Goal: Transaction & Acquisition: Purchase product/service

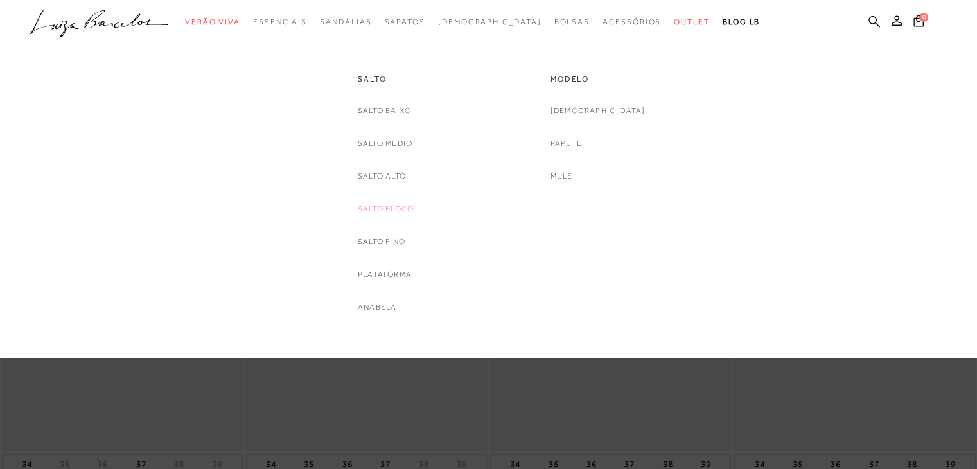
click at [393, 209] on link "Salto Bloco" at bounding box center [386, 208] width 56 height 13
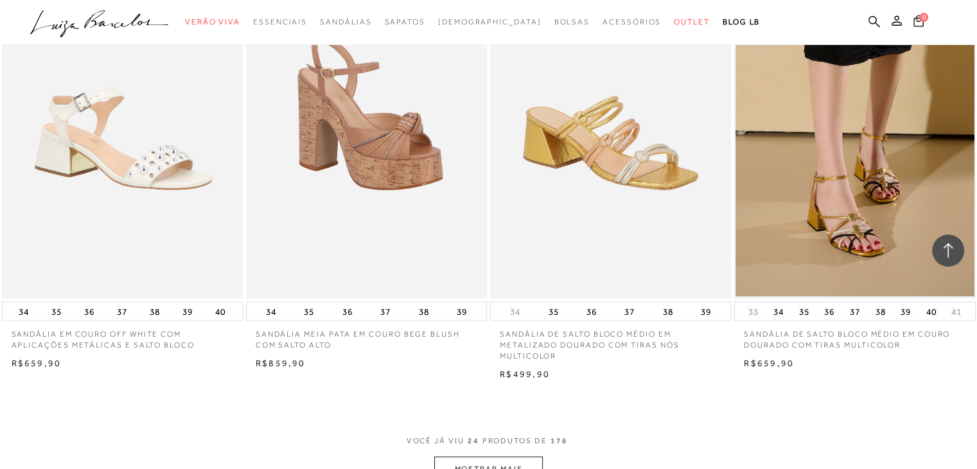
scroll to position [2596, 0]
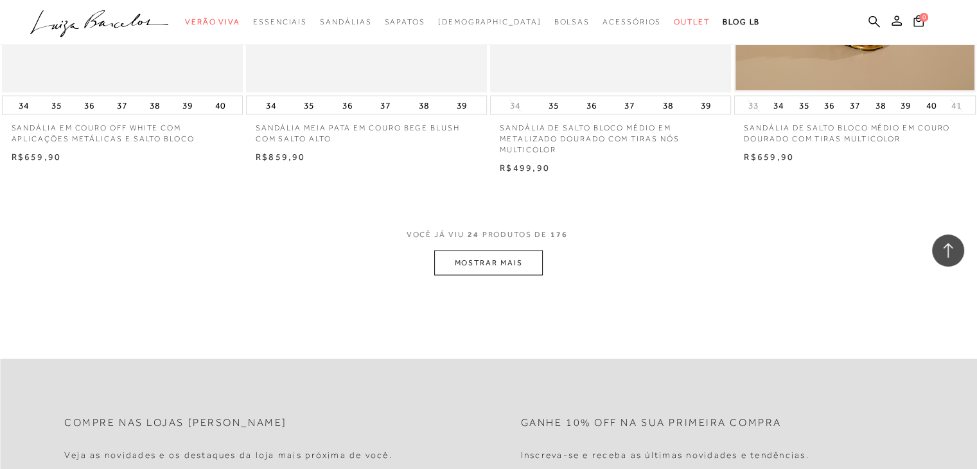
click at [457, 262] on button "MOSTRAR MAIS" at bounding box center [488, 263] width 108 height 25
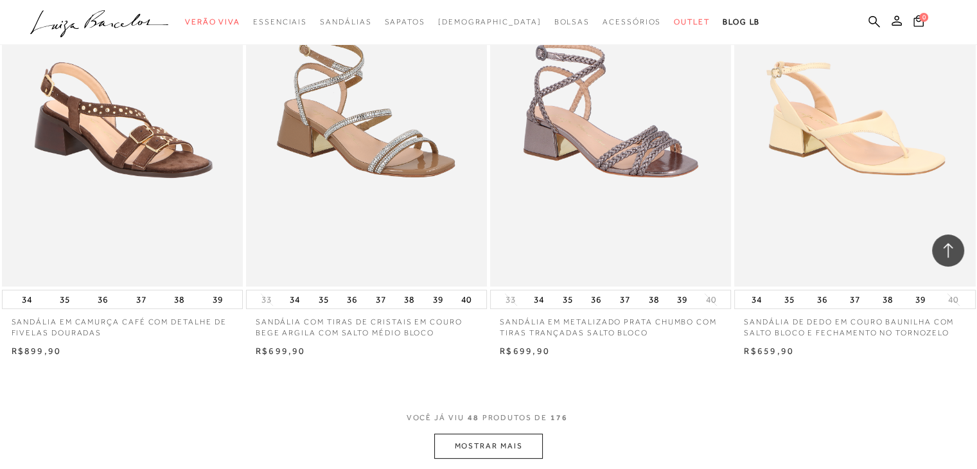
scroll to position [5300, 0]
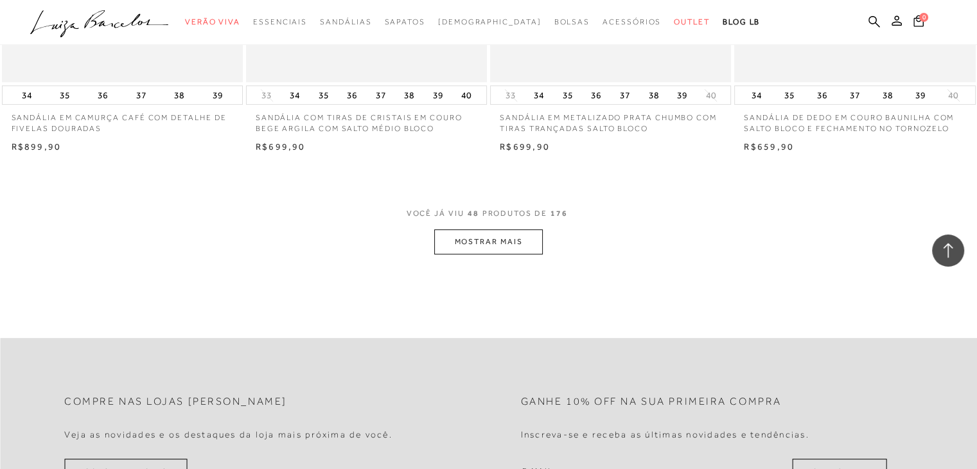
click at [503, 237] on button "MOSTRAR MAIS" at bounding box center [488, 241] width 108 height 25
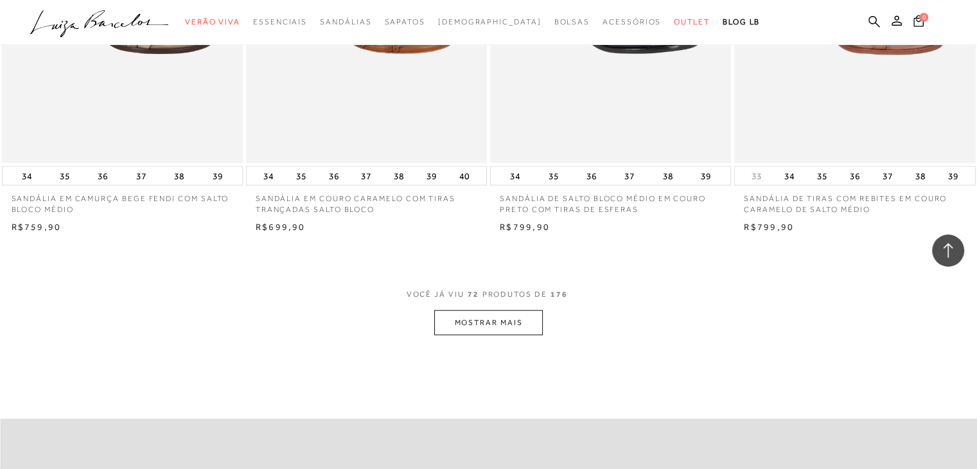
scroll to position [7917, 0]
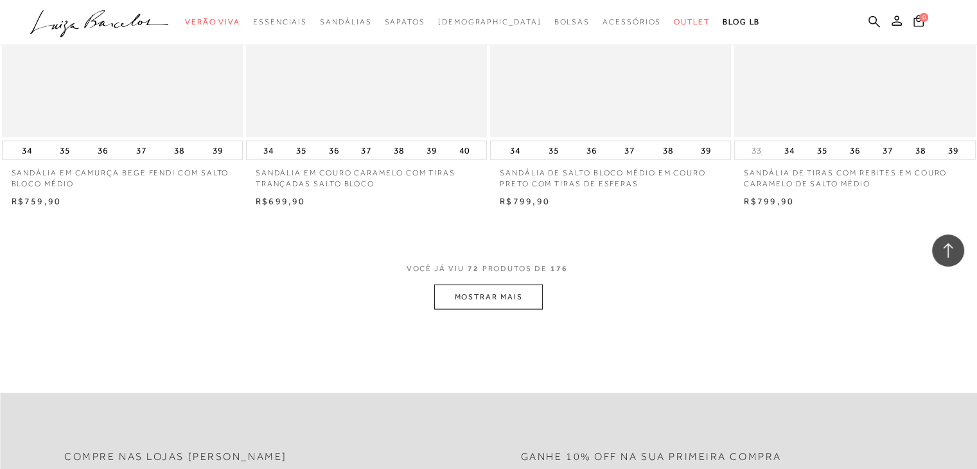
click at [519, 295] on button "MOSTRAR MAIS" at bounding box center [488, 297] width 108 height 25
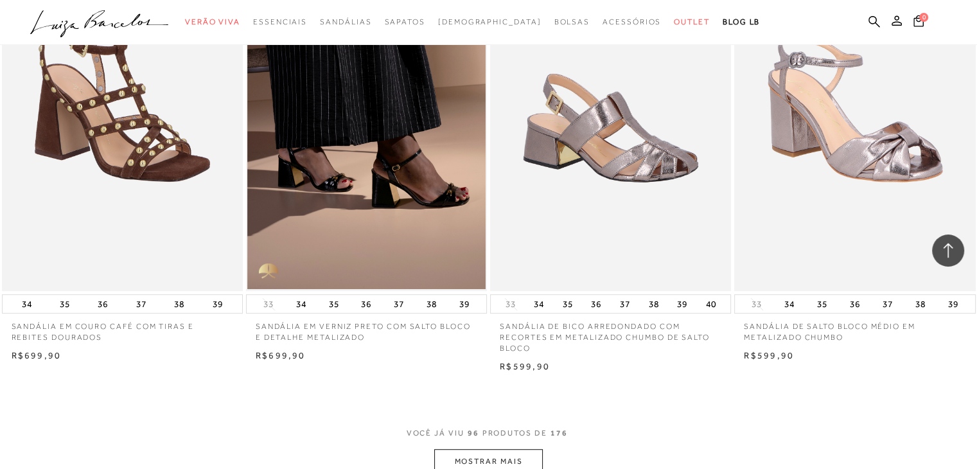
scroll to position [10713, 0]
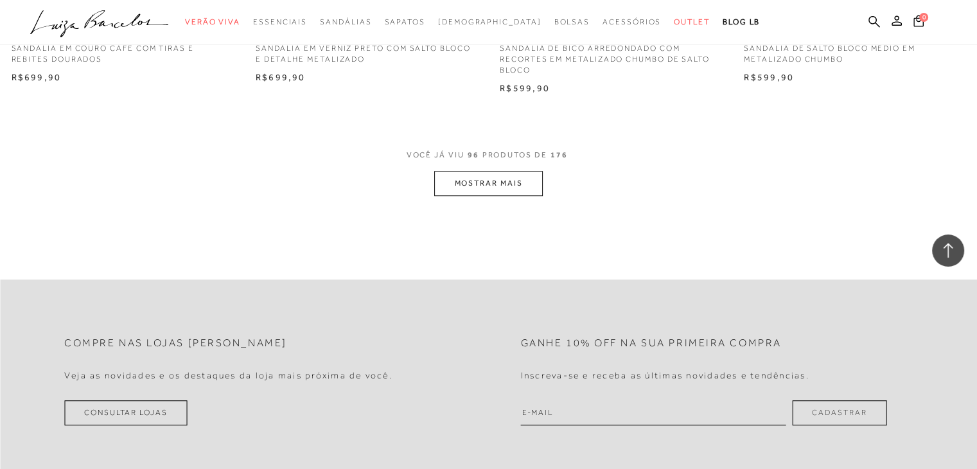
click at [475, 181] on button "MOSTRAR MAIS" at bounding box center [488, 183] width 108 height 25
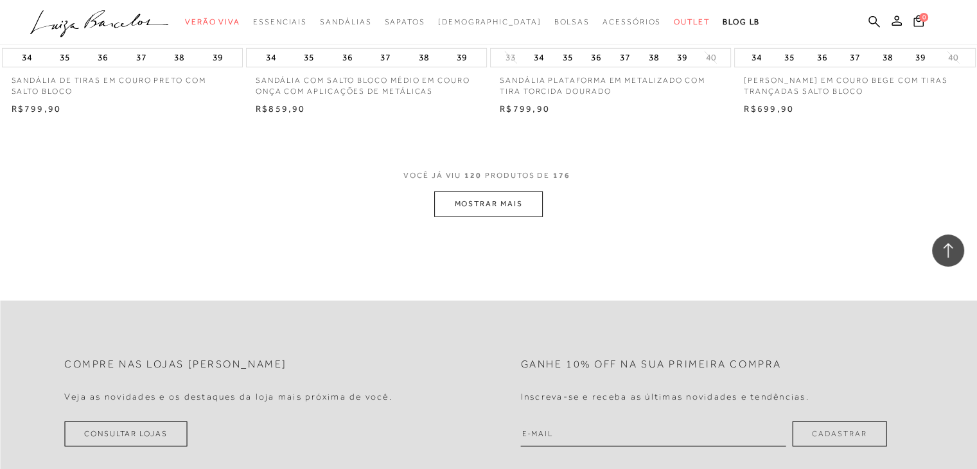
scroll to position [13282, 0]
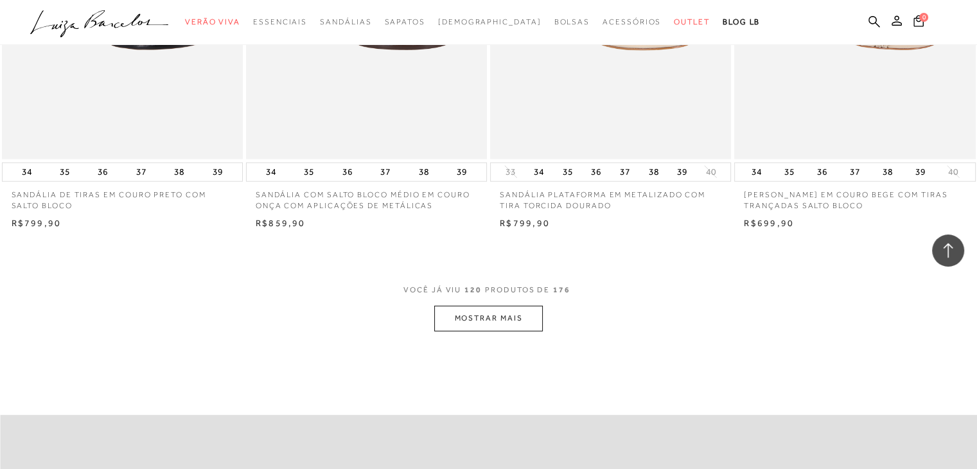
click at [478, 331] on button "MOSTRAR MAIS" at bounding box center [488, 318] width 108 height 25
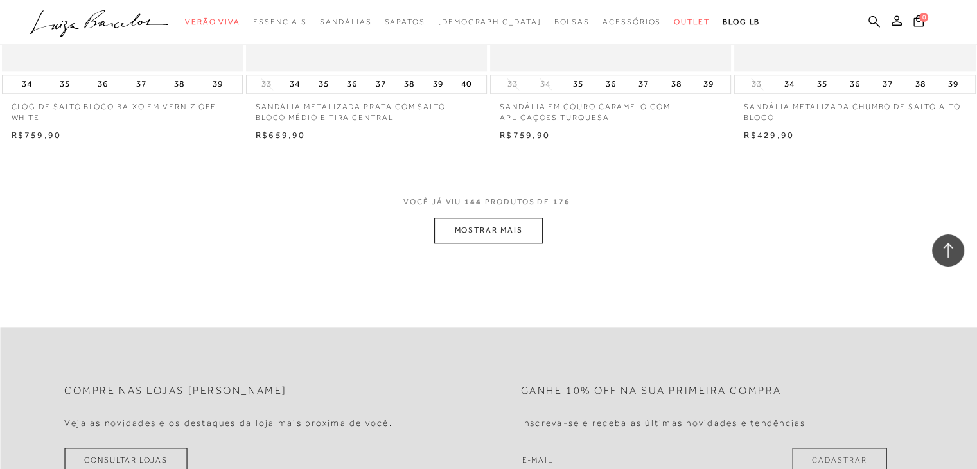
scroll to position [16161, 0]
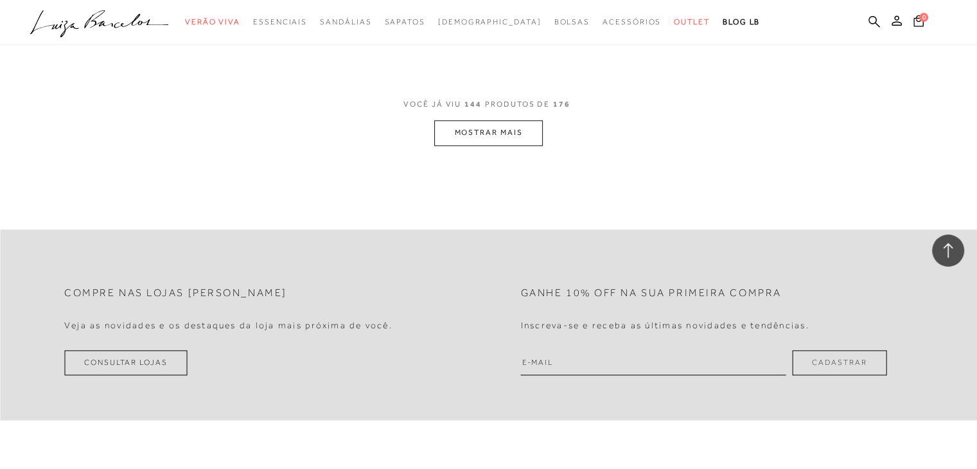
click at [477, 135] on button "MOSTRAR MAIS" at bounding box center [488, 132] width 108 height 25
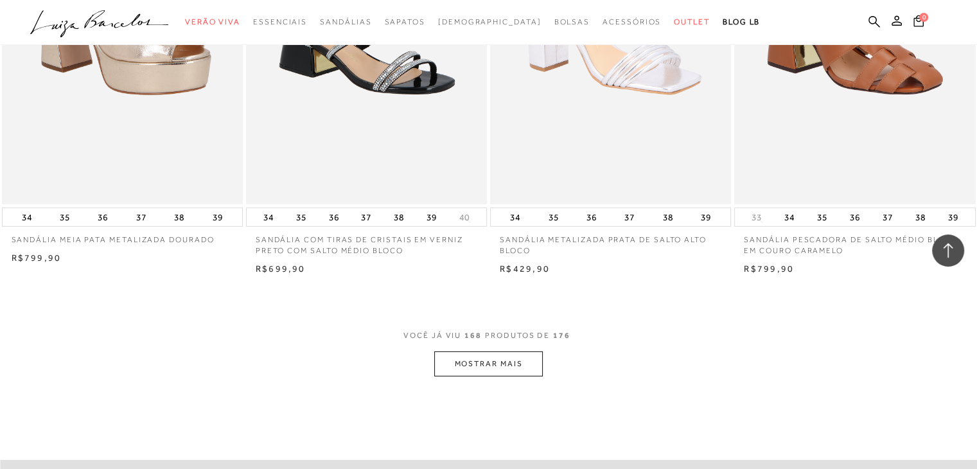
scroll to position [18726, 0]
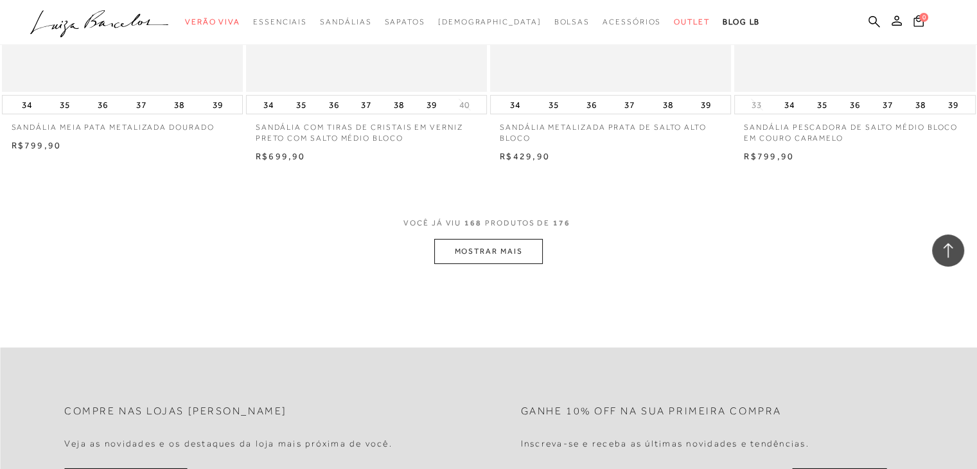
click at [496, 255] on button "MOSTRAR MAIS" at bounding box center [488, 251] width 108 height 25
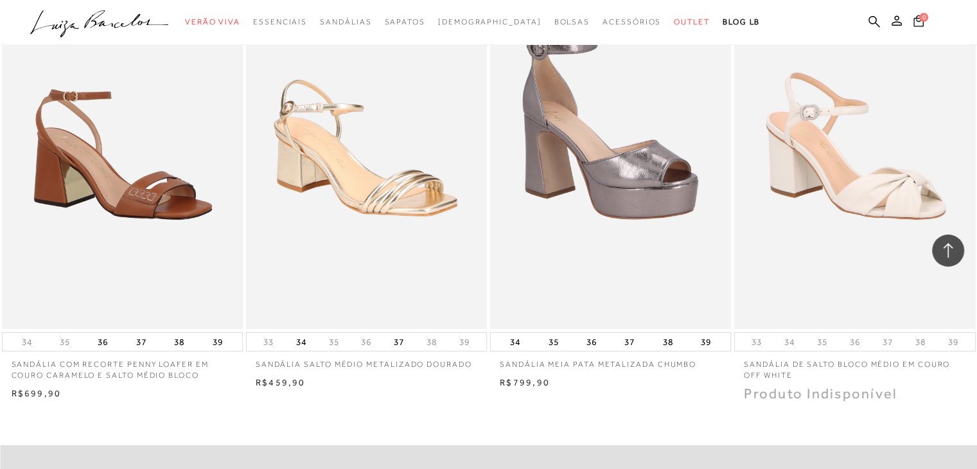
scroll to position [19405, 0]
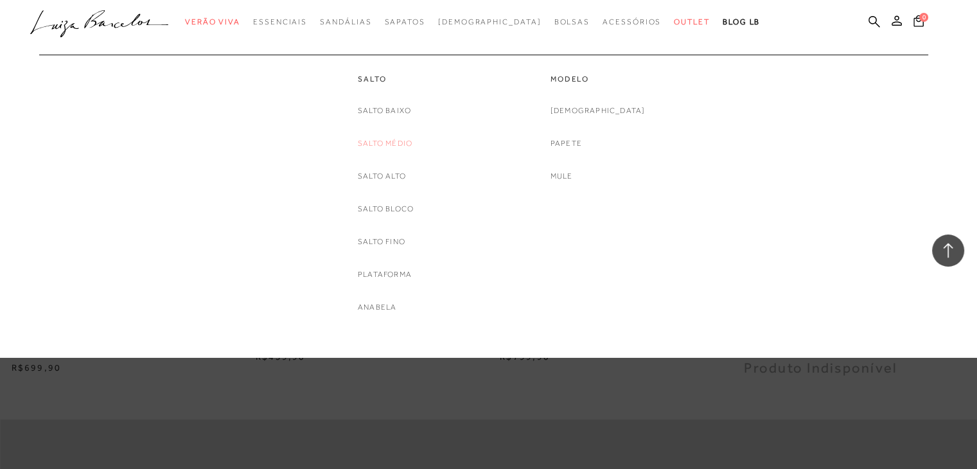
click at [393, 140] on link "Salto Médio" at bounding box center [385, 143] width 55 height 13
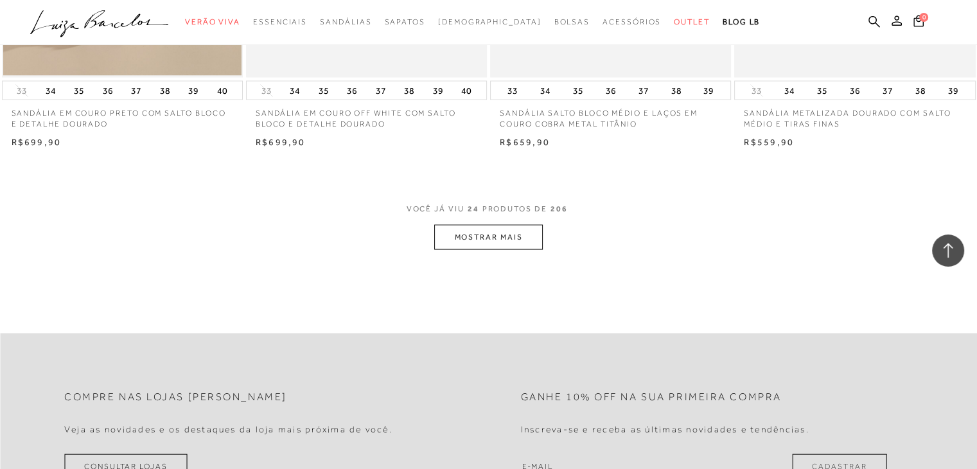
scroll to position [2699, 0]
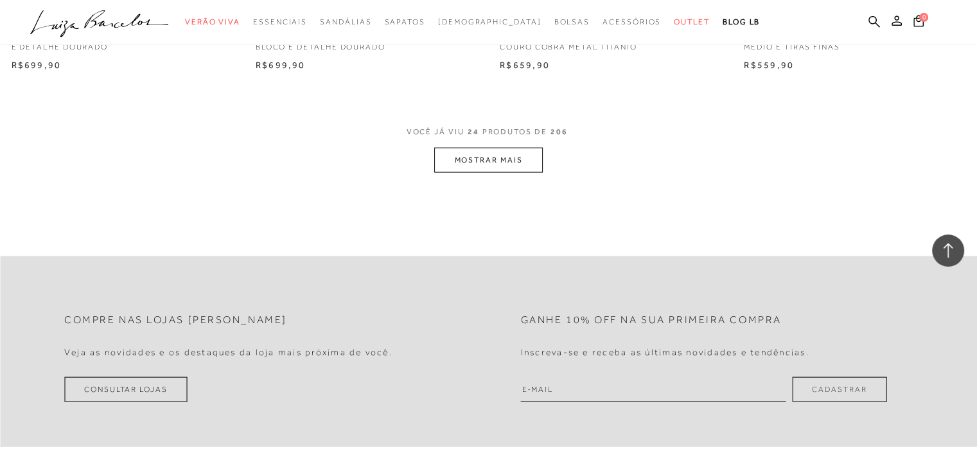
click at [499, 163] on button "MOSTRAR MAIS" at bounding box center [488, 160] width 108 height 25
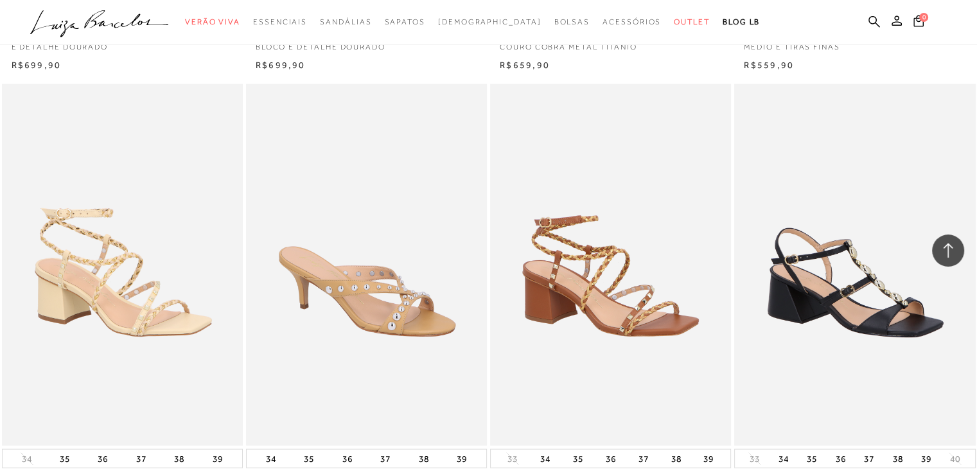
click at [368, 286] on img at bounding box center [367, 265] width 240 height 362
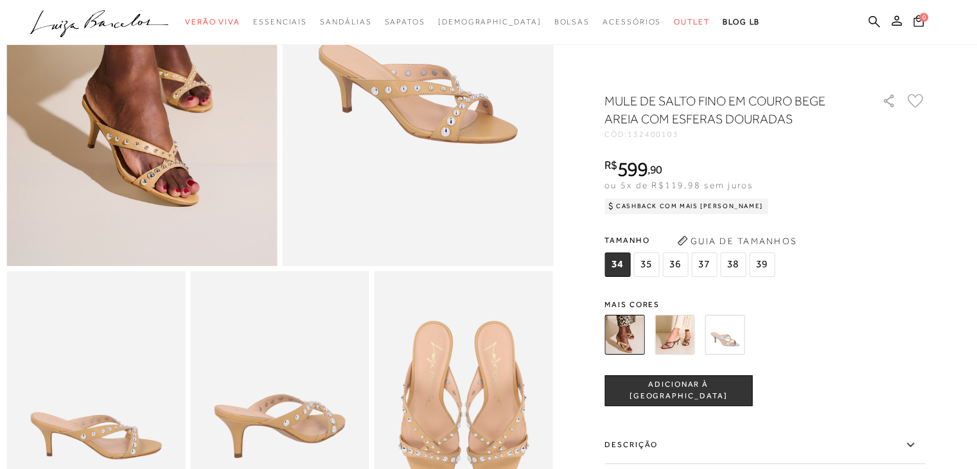
scroll to position [308, 0]
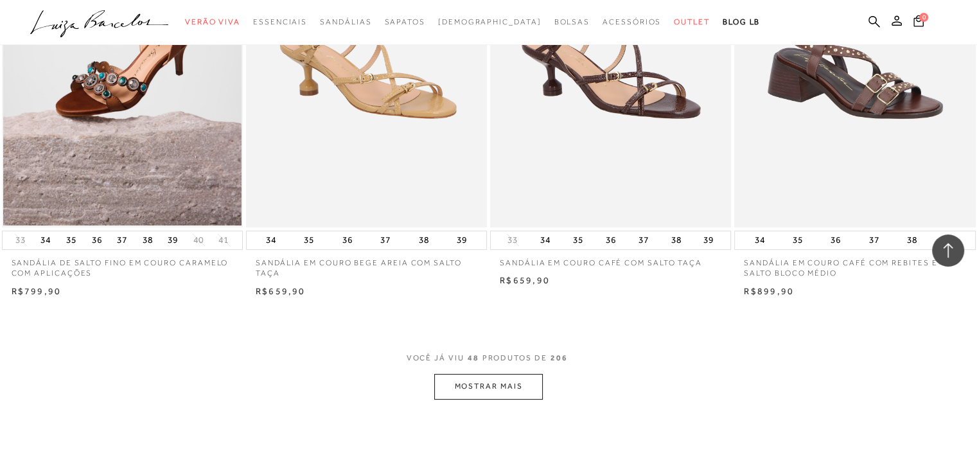
scroll to position [5151, 0]
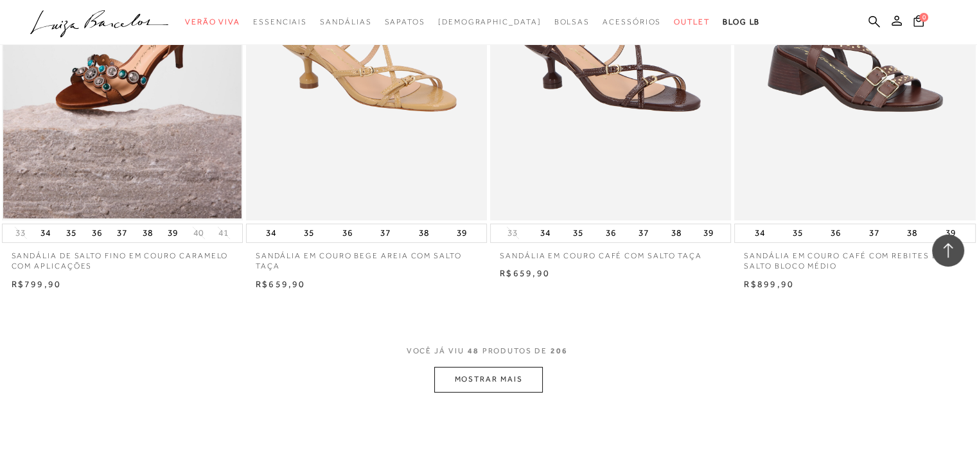
click at [509, 387] on button "MOSTRAR MAIS" at bounding box center [488, 379] width 108 height 25
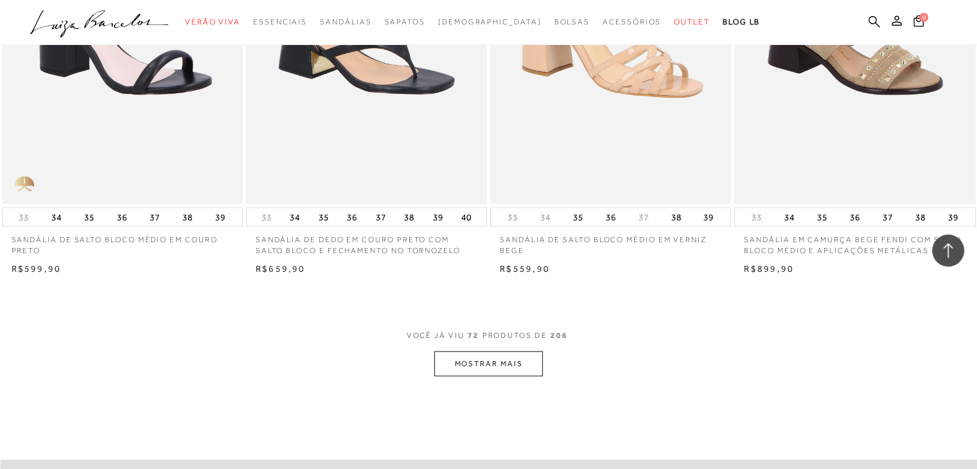
scroll to position [7849, 0]
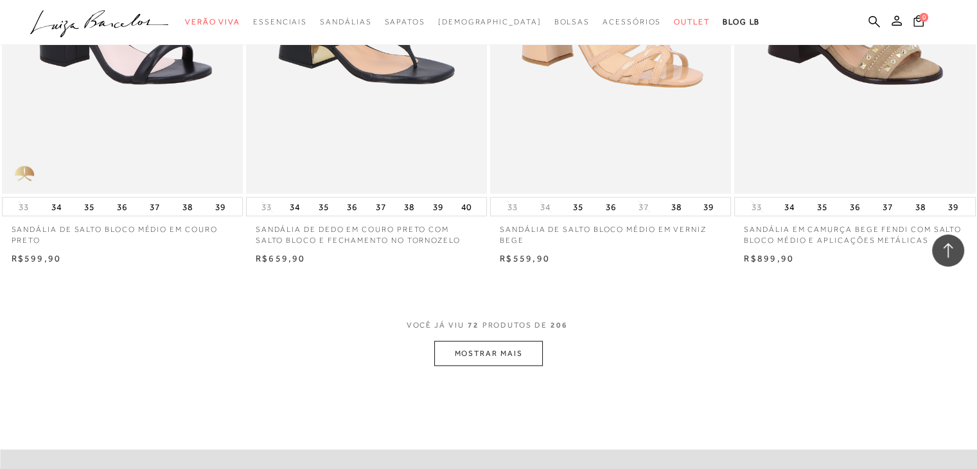
click at [520, 359] on button "MOSTRAR MAIS" at bounding box center [488, 353] width 108 height 25
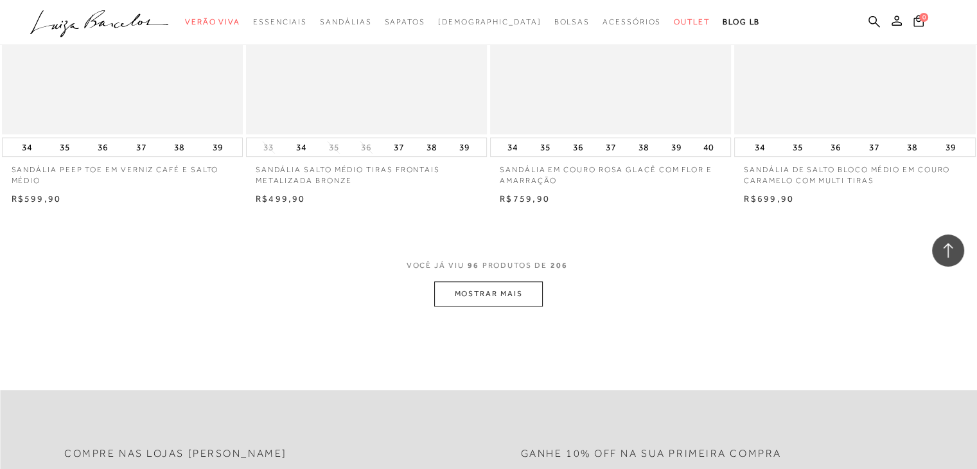
scroll to position [10594, 0]
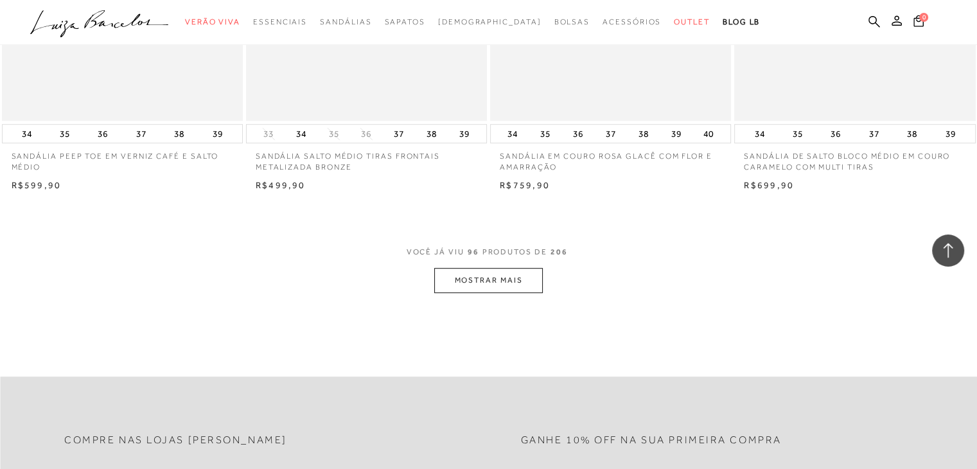
click at [487, 281] on button "MOSTRAR MAIS" at bounding box center [488, 280] width 108 height 25
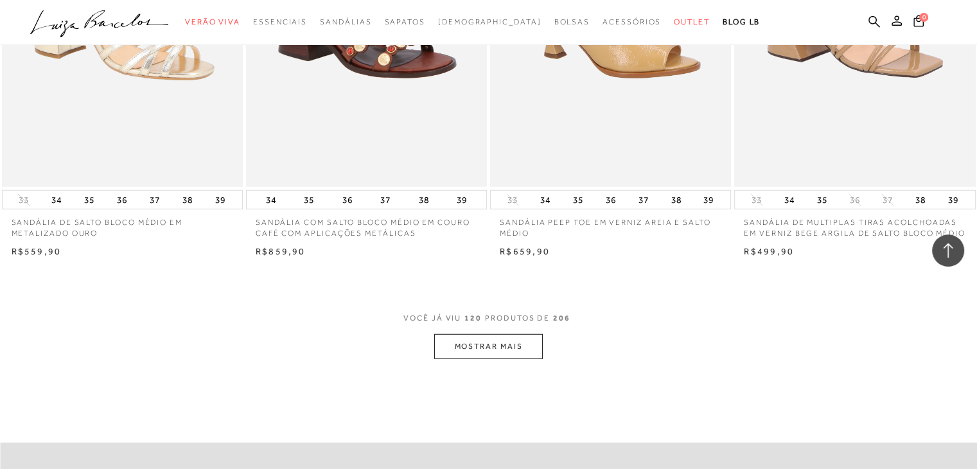
scroll to position [13320, 0]
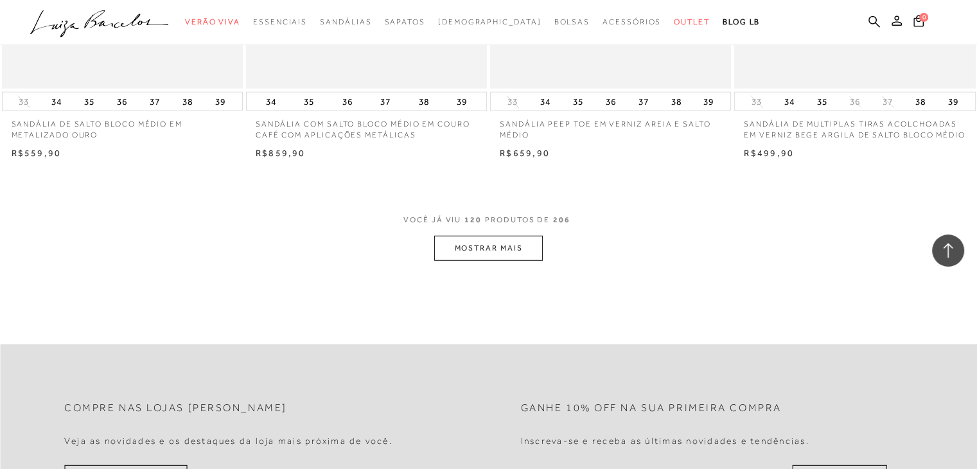
click at [501, 254] on button "MOSTRAR MAIS" at bounding box center [488, 248] width 108 height 25
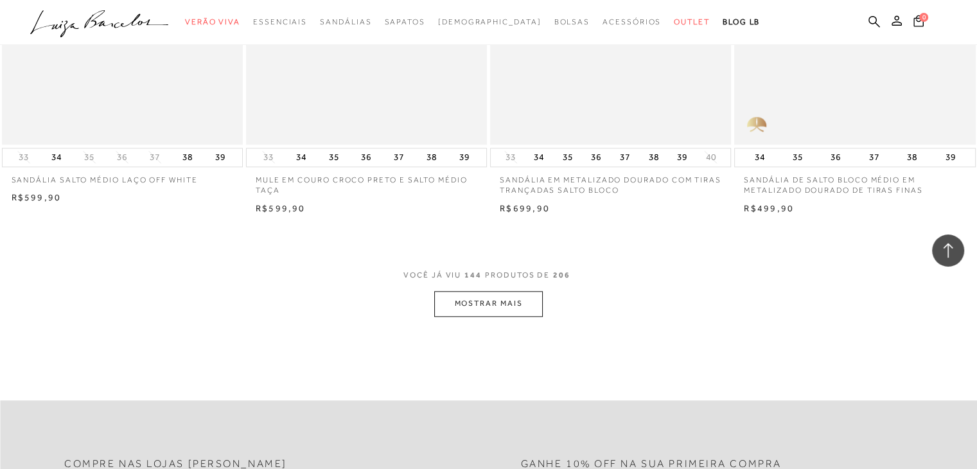
scroll to position [15980, 0]
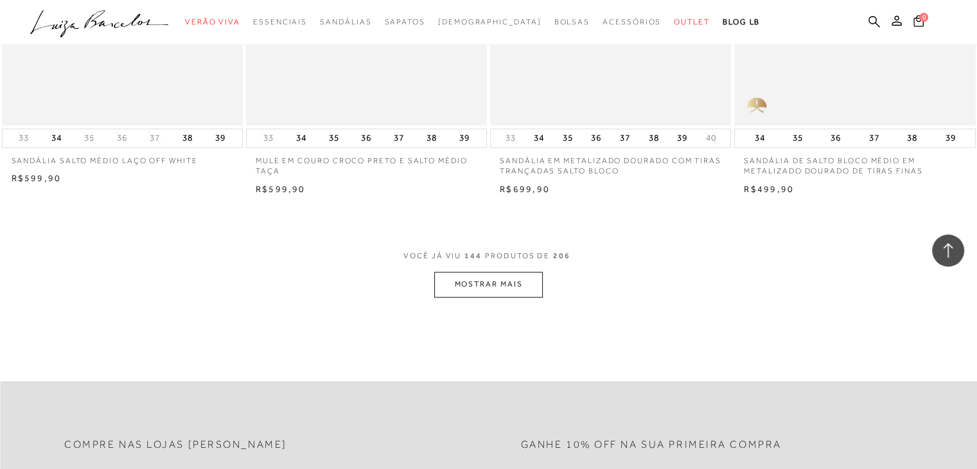
click at [501, 272] on span "VOCÊ JÁ VIU 144 PRODUTOS DE 206" at bounding box center [489, 260] width 170 height 23
click at [501, 288] on button "MOSTRAR MAIS" at bounding box center [488, 284] width 108 height 25
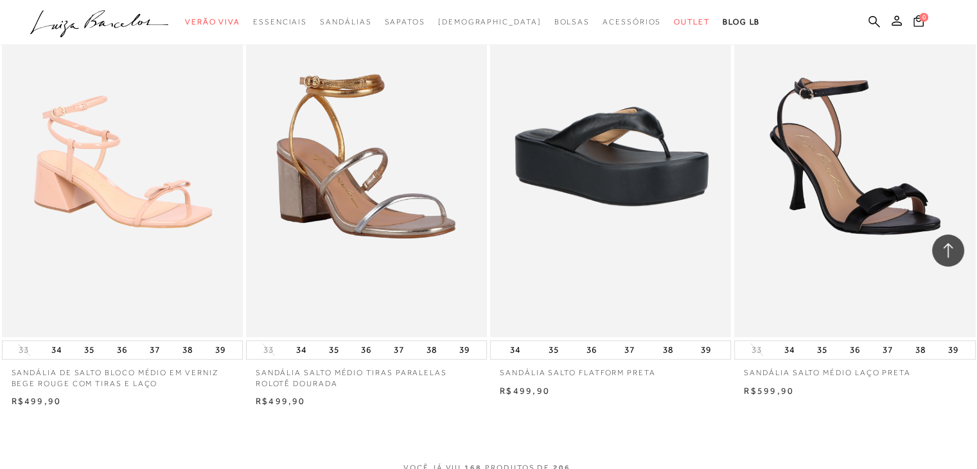
scroll to position [18901, 0]
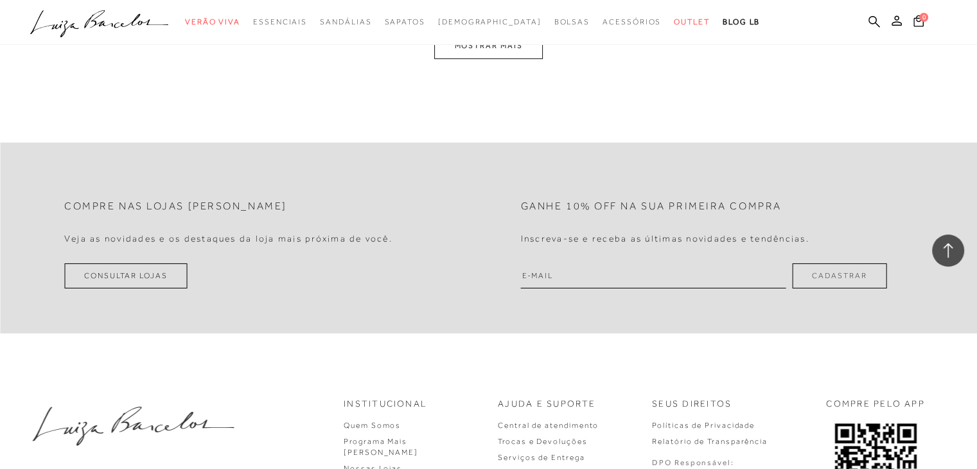
click at [493, 58] on button "MOSTRAR MAIS" at bounding box center [488, 45] width 108 height 25
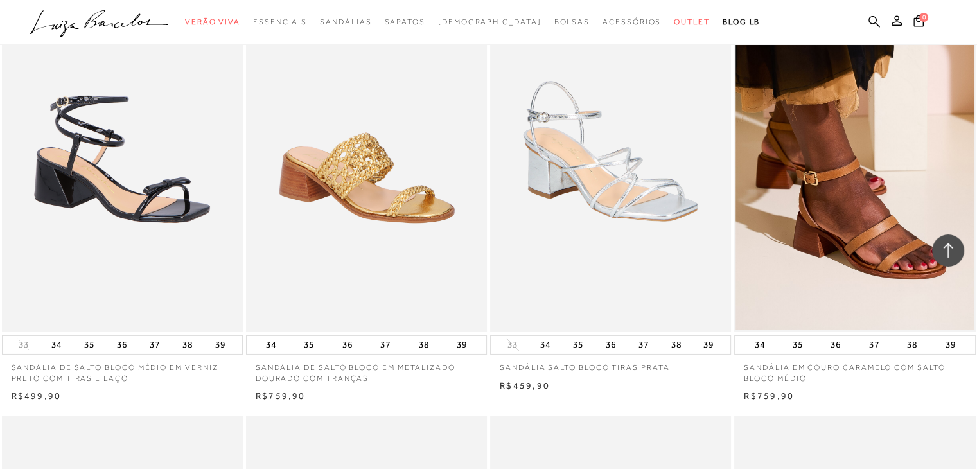
scroll to position [21585, 0]
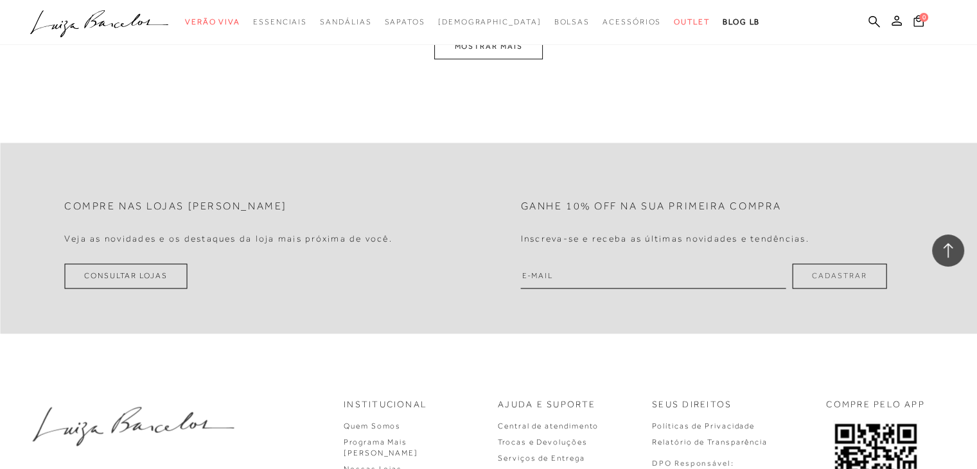
click at [506, 57] on button "MOSTRAR MAIS" at bounding box center [488, 46] width 108 height 25
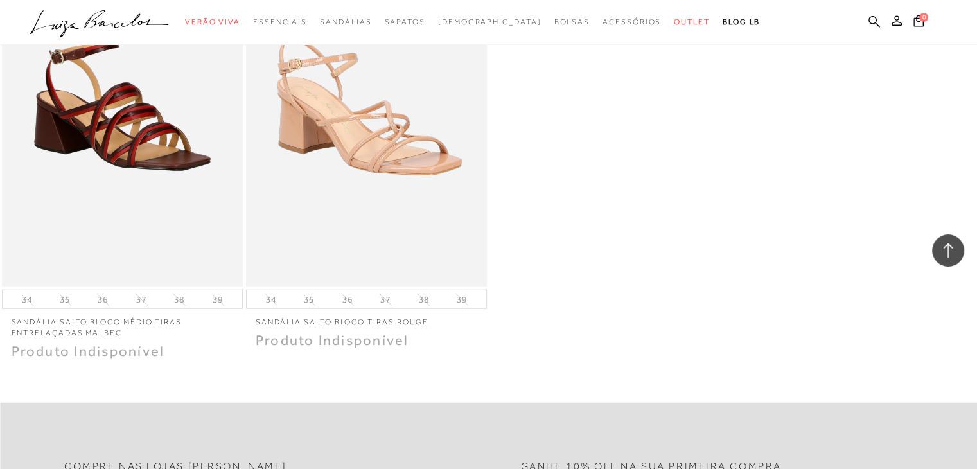
scroll to position [22990, 0]
